Goal: Task Accomplishment & Management: Manage account settings

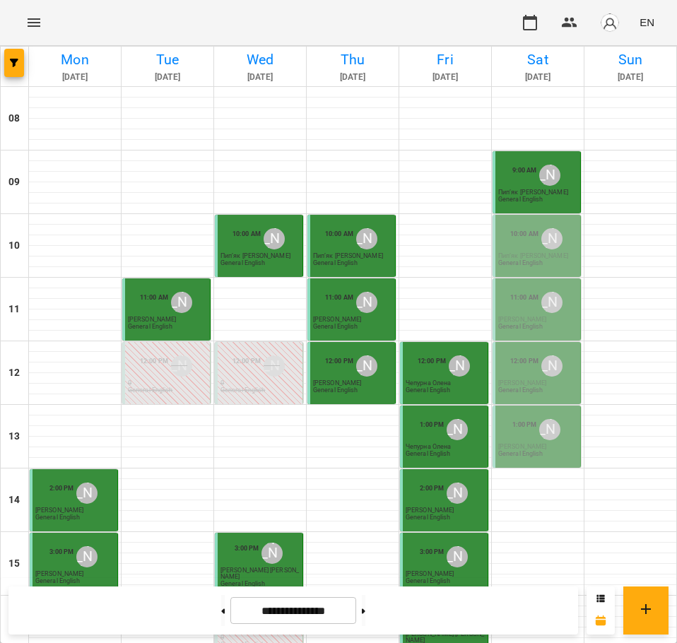
click at [554, 256] on div "10:00 AM [PERSON_NAME] [PERSON_NAME] General English" at bounding box center [537, 247] width 79 height 42
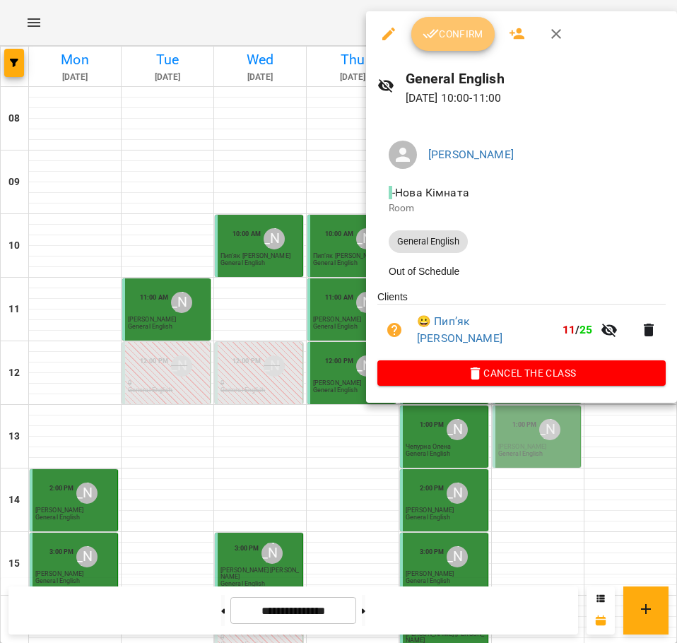
click at [449, 38] on span "Confirm" at bounding box center [453, 33] width 61 height 17
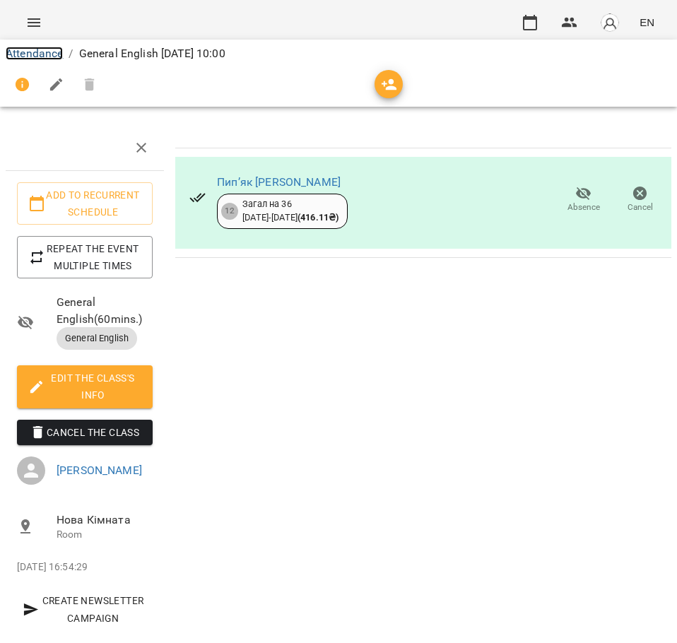
click at [28, 57] on link "Attendance" at bounding box center [34, 53] width 57 height 13
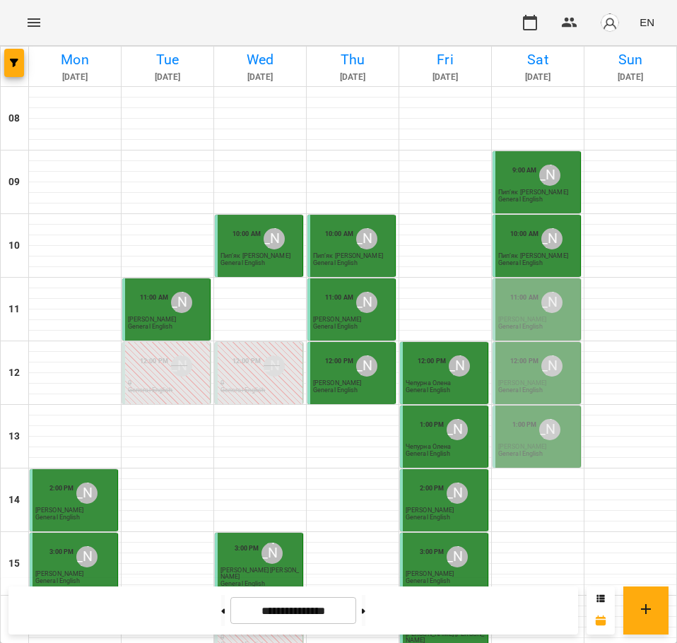
scroll to position [94, 0]
click at [503, 324] on p "General English" at bounding box center [520, 327] width 45 height 6
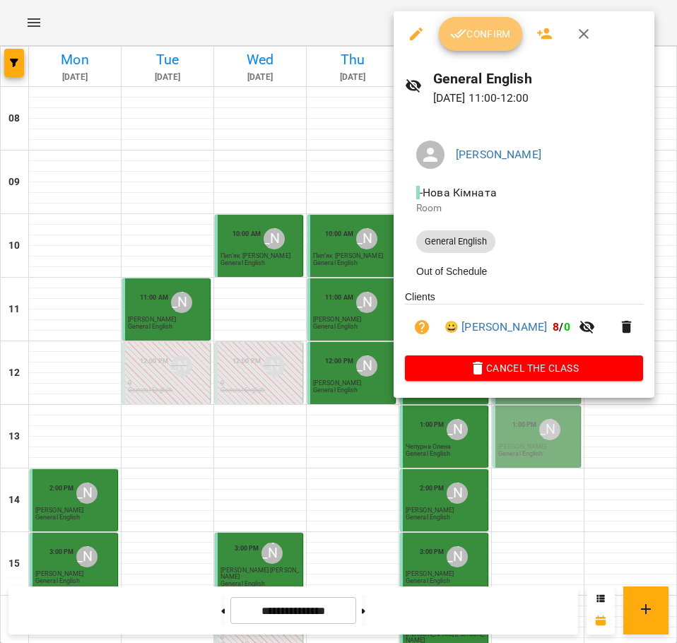
click at [467, 35] on span "Confirm" at bounding box center [480, 33] width 61 height 17
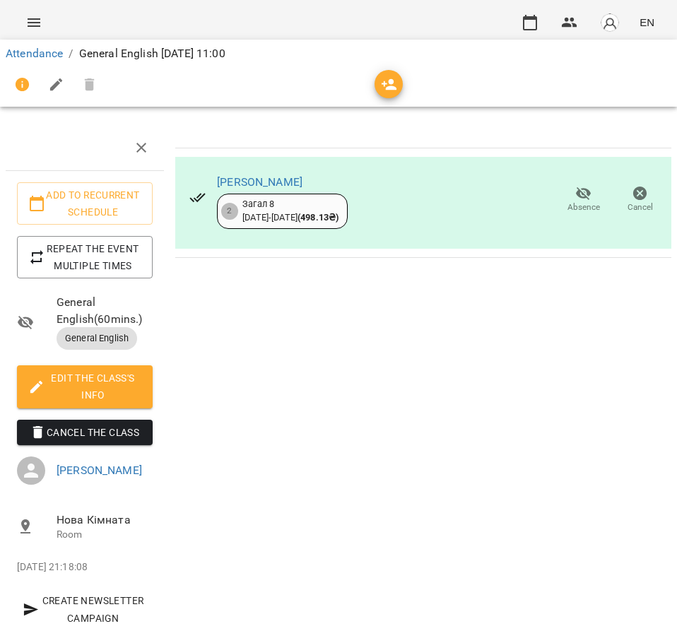
click at [49, 62] on li "Attendance" at bounding box center [34, 53] width 57 height 17
click at [55, 55] on link "Attendance" at bounding box center [34, 53] width 57 height 13
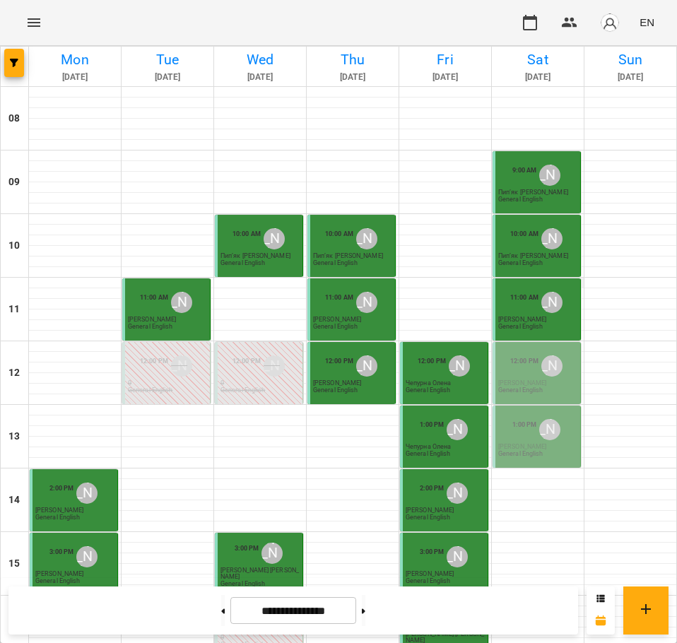
scroll to position [63, 0]
click at [498, 353] on div "12:00 PM [PERSON_NAME]" at bounding box center [537, 366] width 79 height 27
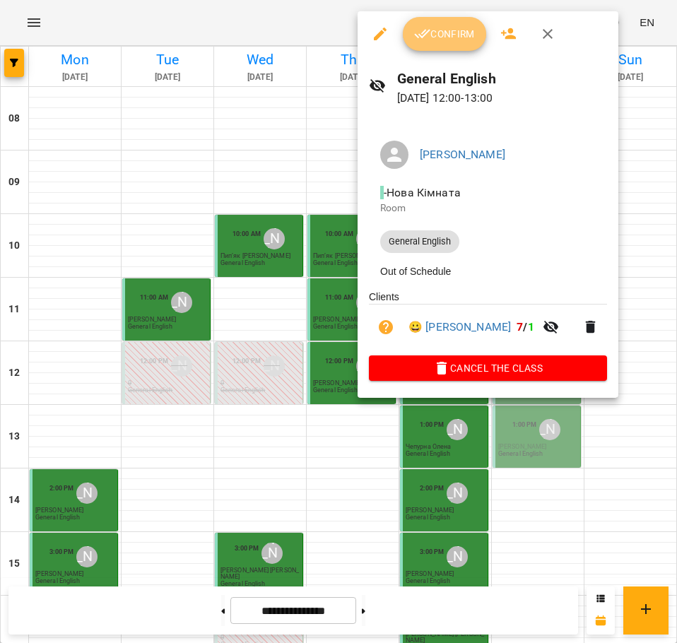
click at [433, 34] on span "Confirm" at bounding box center [444, 33] width 61 height 17
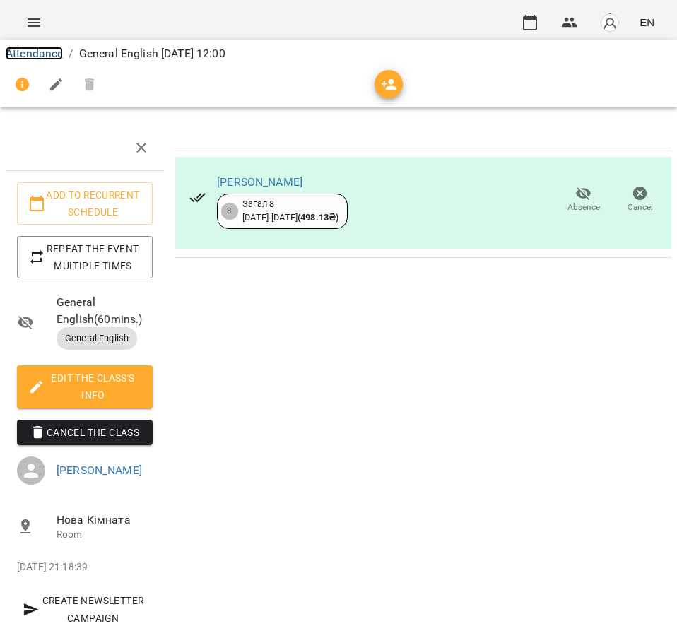
click at [50, 59] on link "Attendance" at bounding box center [34, 53] width 57 height 13
